Goal: Check status: Check status

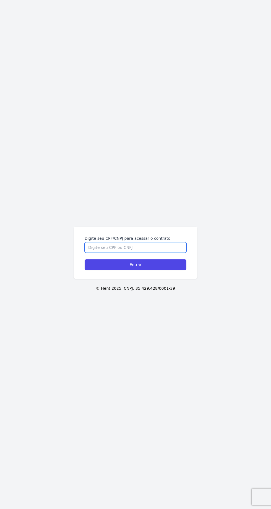
click at [144, 253] on input "Digite seu CPF/CNPJ para acessar o contrato" at bounding box center [136, 247] width 102 height 10
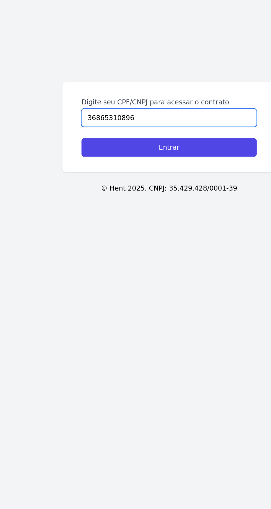
type input "36865310896"
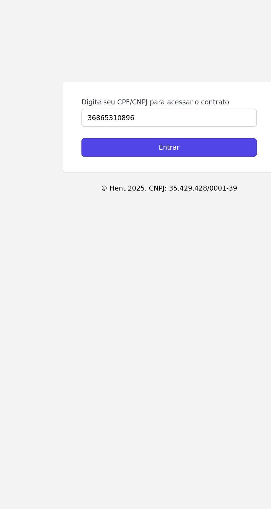
click at [165, 270] on input "Entrar" at bounding box center [136, 264] width 102 height 11
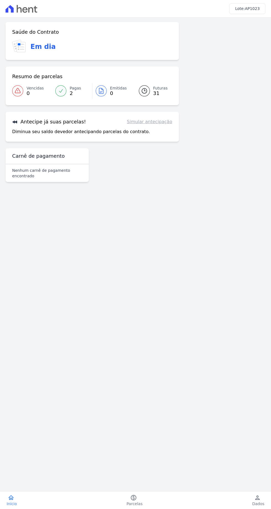
click at [70, 89] on span "Pagas" at bounding box center [75, 88] width 11 height 6
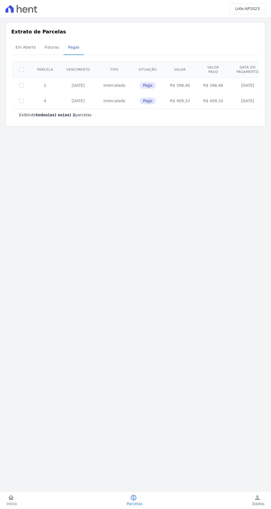
click at [56, 90] on td "2" at bounding box center [44, 85] width 29 height 16
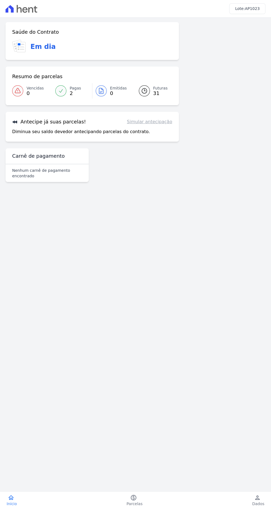
click at [146, 93] on icon at bounding box center [144, 91] width 7 height 7
